Goal: Navigation & Orientation: Find specific page/section

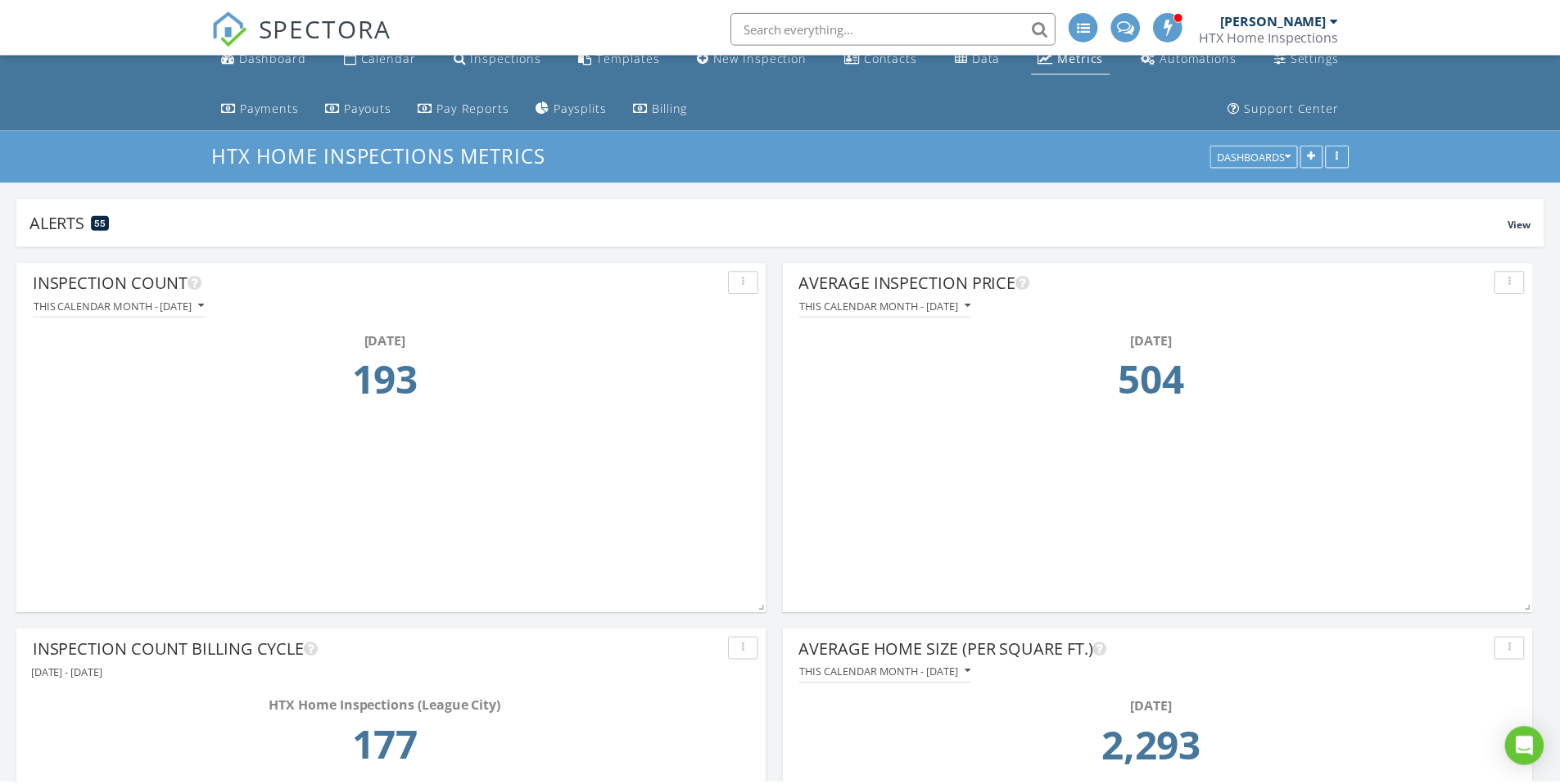
scroll to position [352, 756]
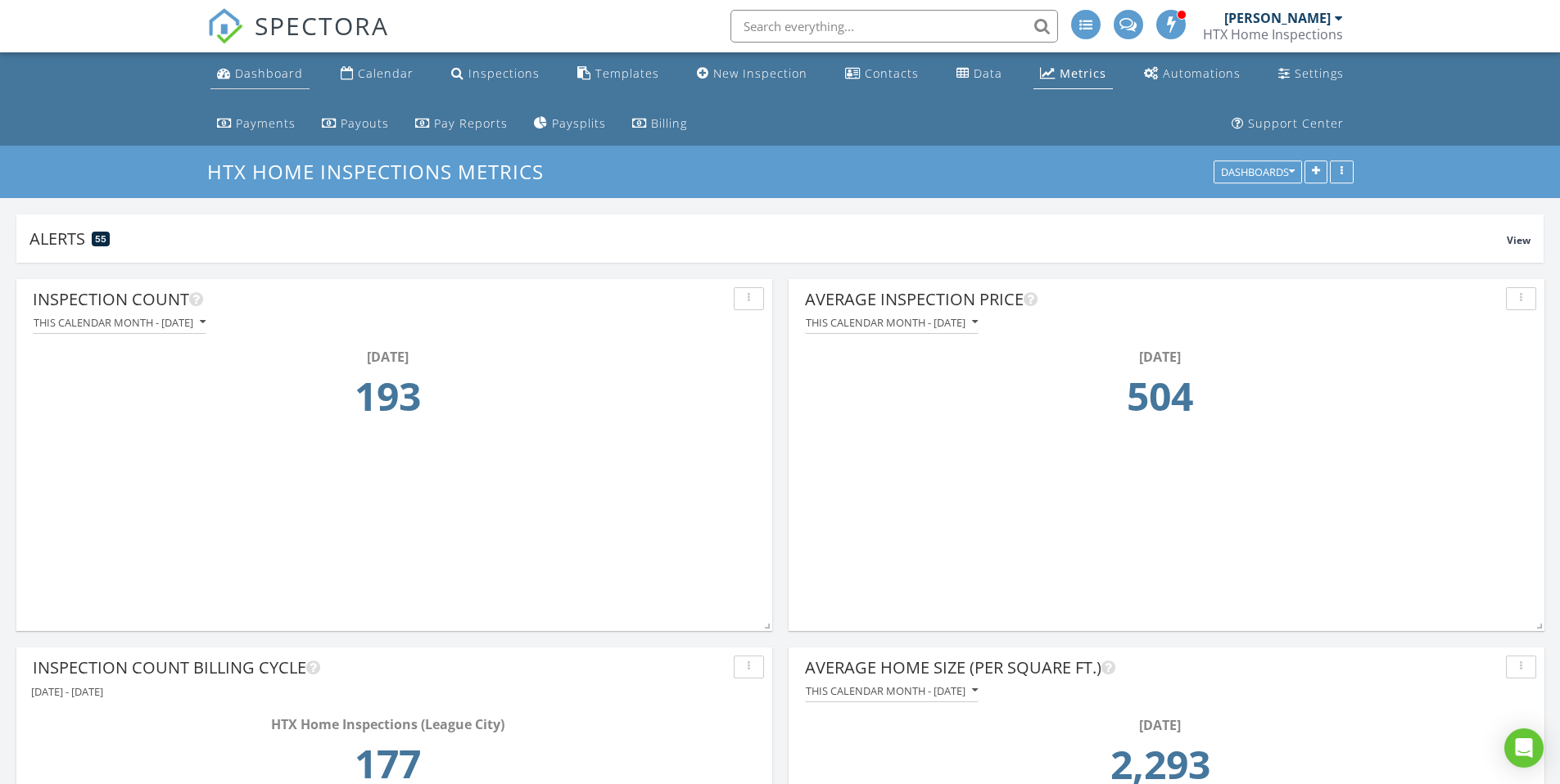
click at [255, 77] on div "Dashboard" at bounding box center [269, 73] width 68 height 15
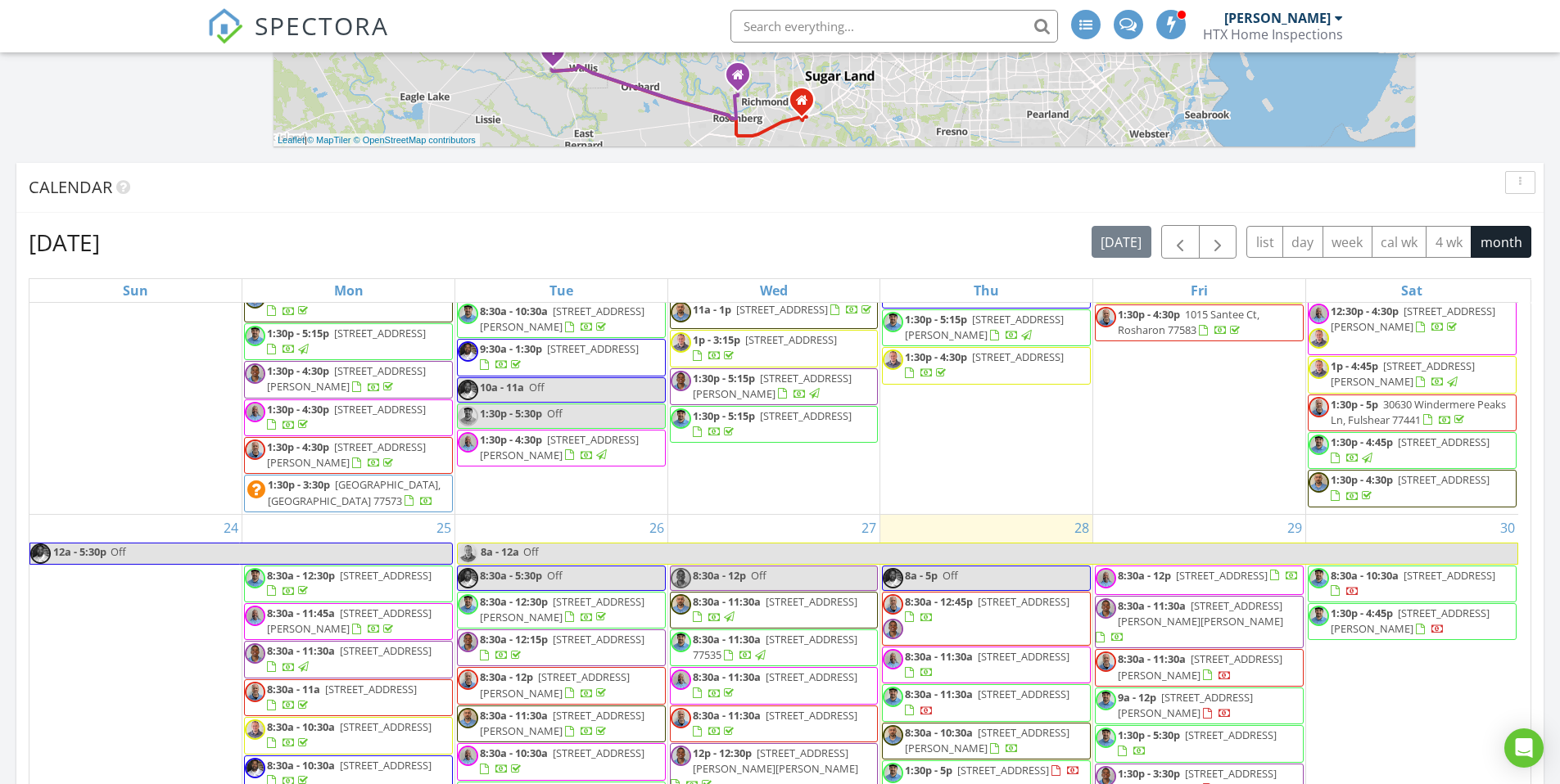
scroll to position [1387, 0]
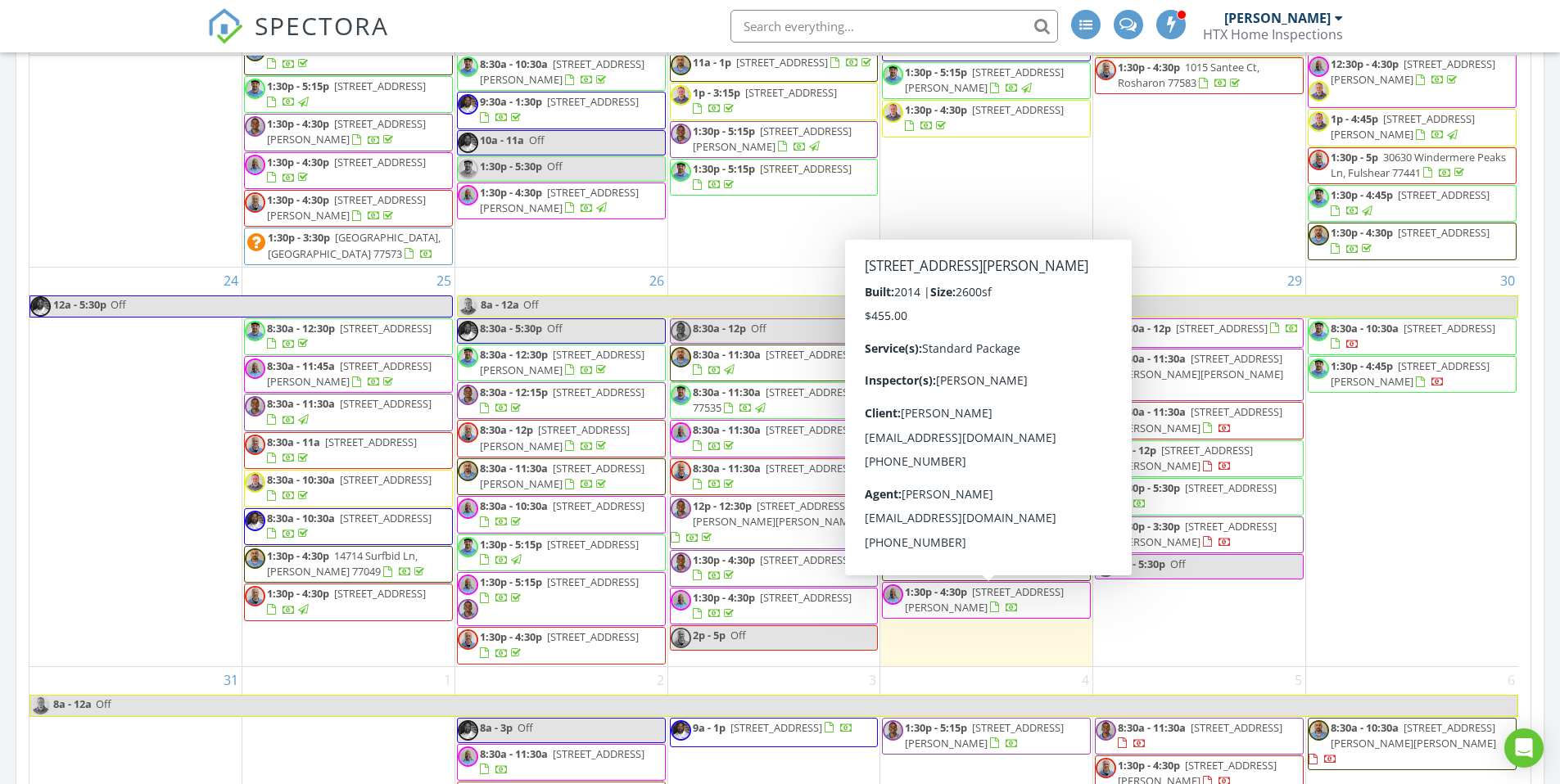
click at [1552, 492] on div "[DATE] All Inspectors 8:00 am Off [PERSON_NAME] 8:30 am [STREET_ADDRESS] [PERSO…" at bounding box center [780, 214] width 1560 height 2677
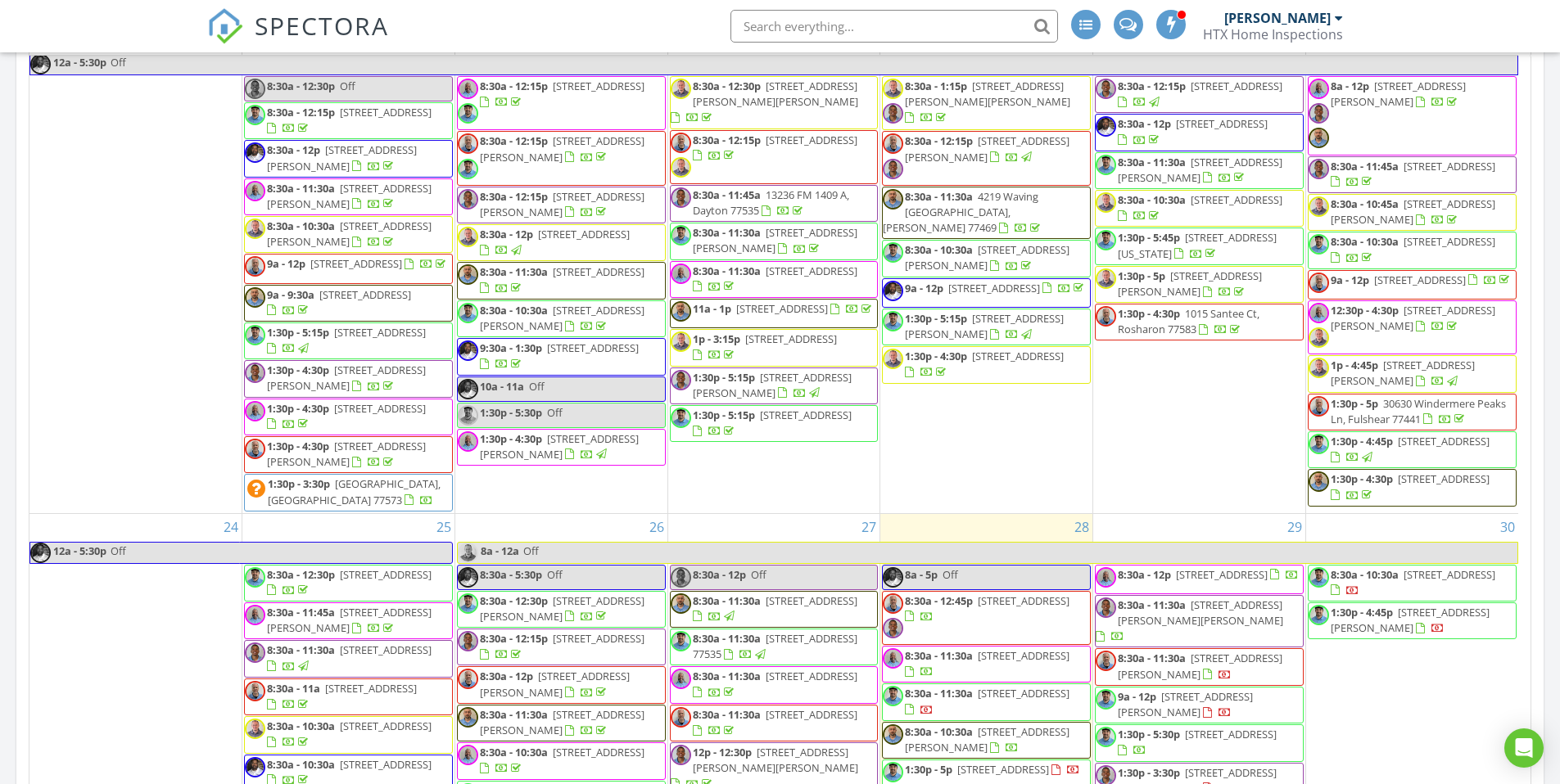
scroll to position [1313, 0]
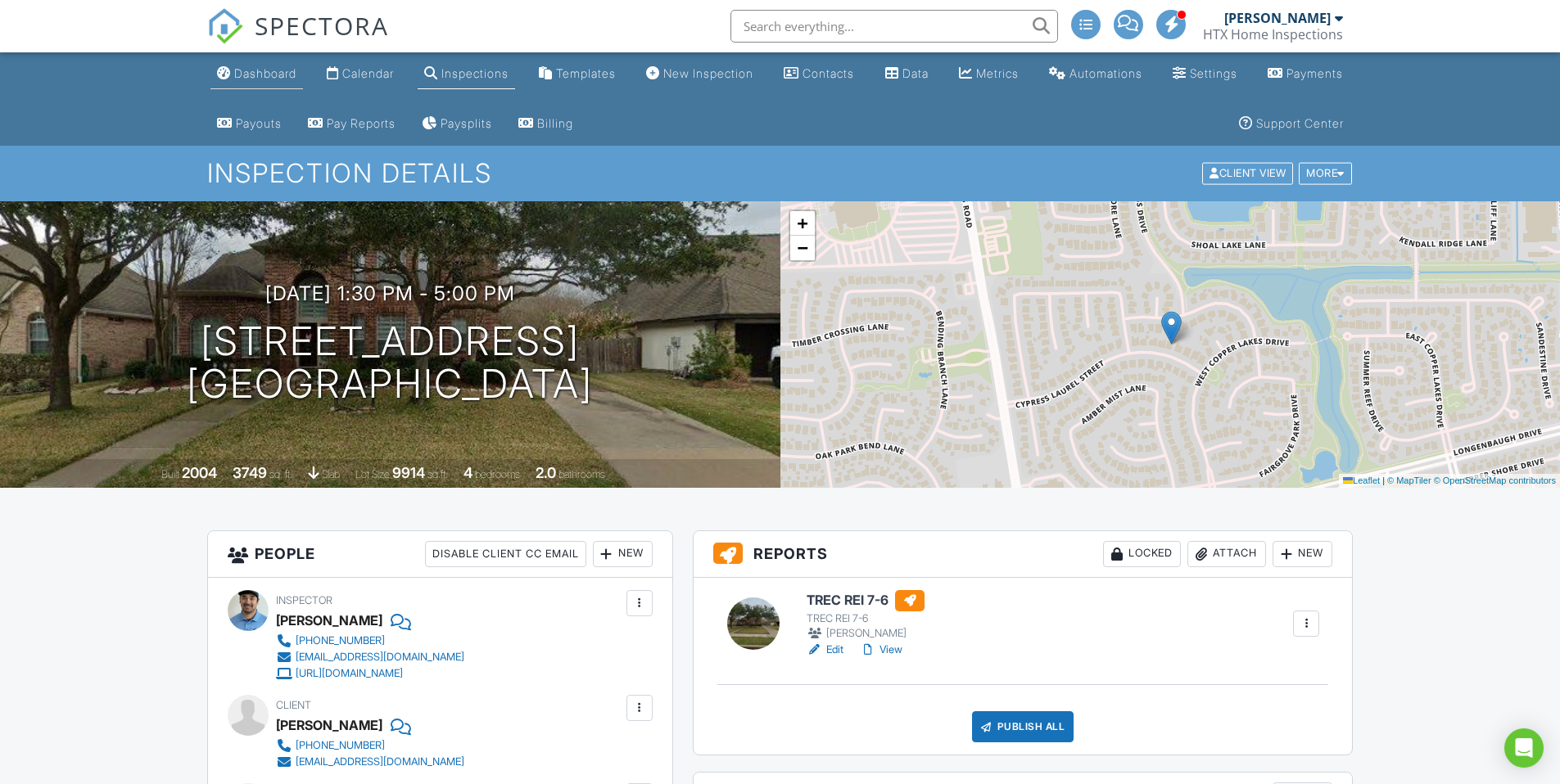
click at [258, 75] on div "Dashboard" at bounding box center [265, 73] width 62 height 14
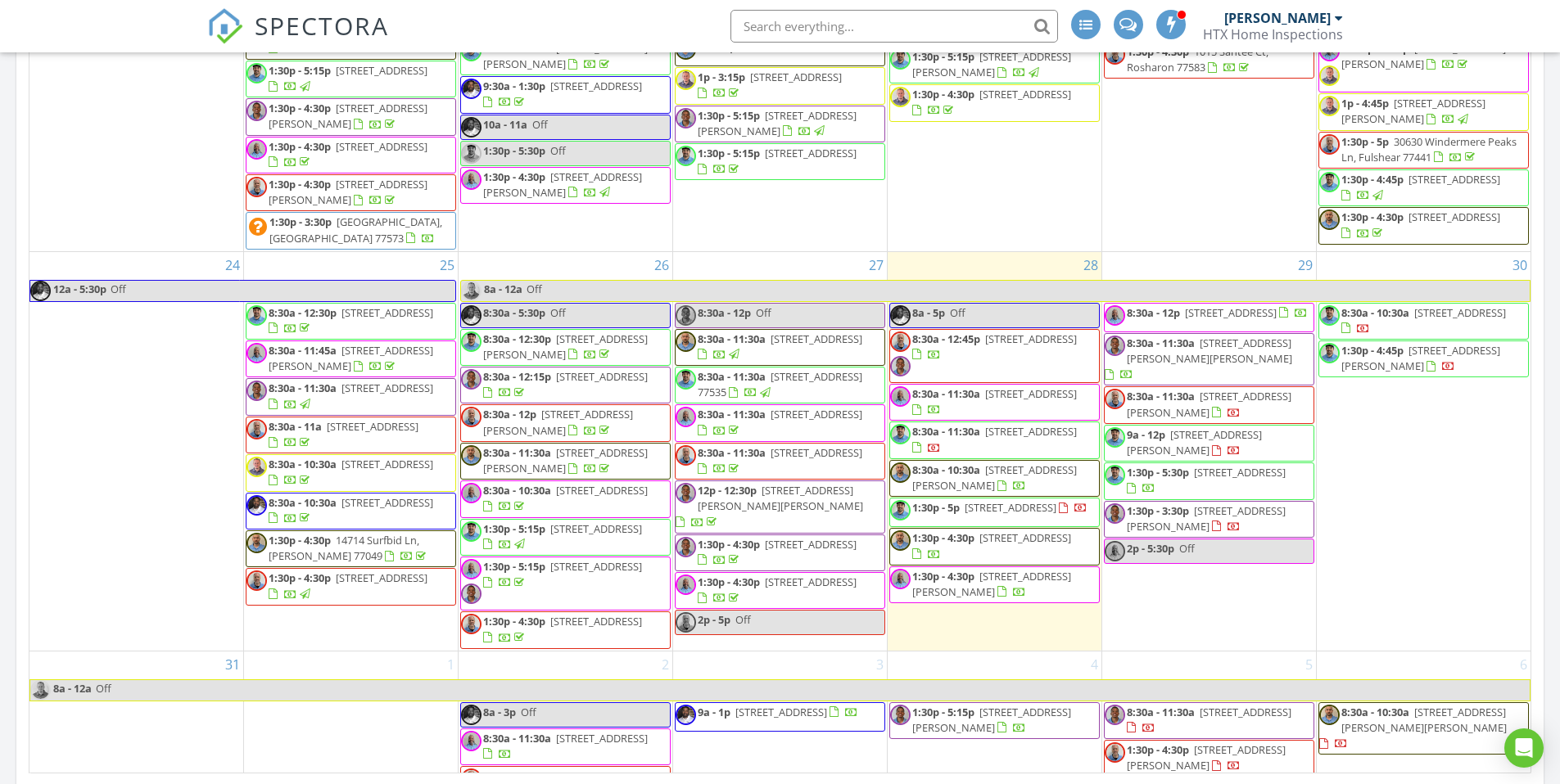
scroll to position [1678, 0]
